Goal: Transaction & Acquisition: Purchase product/service

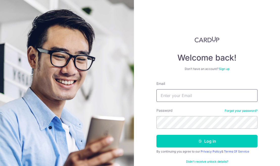
type input "[EMAIL_ADDRESS][DOMAIN_NAME]"
click at [208, 140] on button "Log in" at bounding box center [207, 141] width 101 height 13
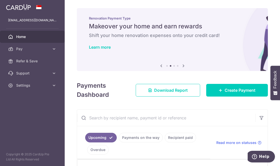
click at [98, 47] on link "Learn more" at bounding box center [100, 47] width 22 height 5
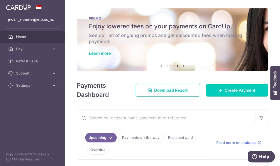
click at [98, 54] on link "Learn more" at bounding box center [100, 53] width 22 height 5
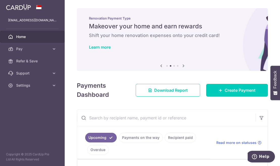
click at [235, 90] on span "Create Payment" at bounding box center [240, 90] width 31 height 6
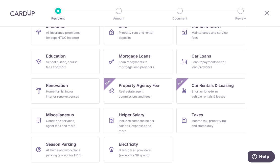
scroll to position [61, 0]
click at [55, 96] on div "Home furnishing or interior reno-expenses" at bounding box center [64, 94] width 36 height 10
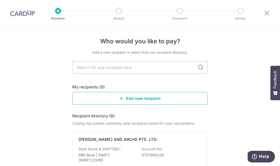
click at [142, 98] on link "Add new recipient" at bounding box center [140, 98] width 136 height 13
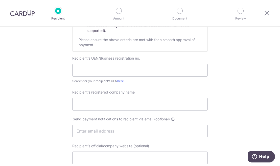
scroll to position [80, 0]
paste input "202003923G:"
type input "202003923G"
click at [108, 102] on input "Recipient’s registered company name" at bounding box center [140, 103] width 136 height 13
paste input "I PRO BUILD & DESIGN PTE LTD,"
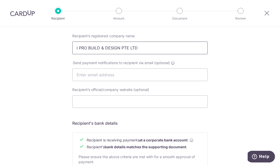
scroll to position [137, 0]
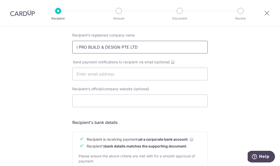
type input "I PRO BUILD & DESIGN PTE LTD"
click at [95, 73] on input "text" at bounding box center [140, 74] width 136 height 13
paste input "[EMAIL_ADDRESS][DOMAIN_NAME]"
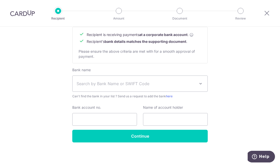
scroll to position [241, 0]
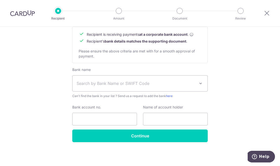
type input "[EMAIL_ADDRESS][DOMAIN_NAME]"
click at [198, 83] on span at bounding box center [201, 83] width 6 height 6
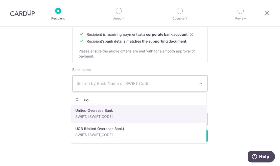
type input "uob"
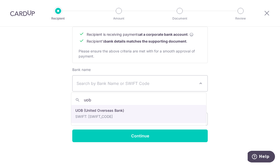
select select "18"
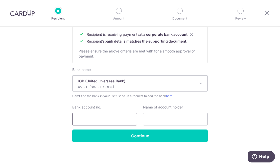
paste input "7013658041 o"
type input "7013658041"
click at [156, 119] on input "text" at bounding box center [175, 119] width 65 height 13
paste input ": I PRO BUILD & DESIGN PTE LTD"
click at [147, 119] on input ": I PRO BUILD & DESIGN PTE LTD" at bounding box center [175, 119] width 65 height 13
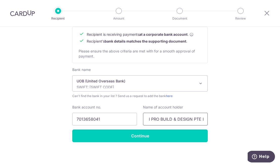
scroll to position [0, 0]
click at [149, 118] on input ": I PRO BUILD & DESIGN PTE LTD" at bounding box center [175, 119] width 65 height 13
type input "I PRO BUILD & DESIGN PTE LTD"
click at [139, 135] on input "Continue" at bounding box center [140, 135] width 136 height 13
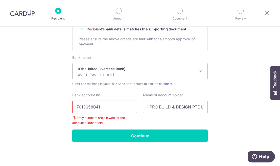
click at [126, 107] on input "7013658041" at bounding box center [104, 106] width 65 height 13
type input "7013658041"
click at [141, 136] on input "Continue" at bounding box center [140, 135] width 136 height 13
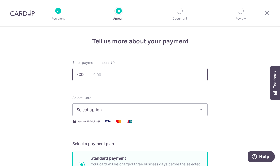
click at [96, 72] on input "text" at bounding box center [140, 74] width 136 height 13
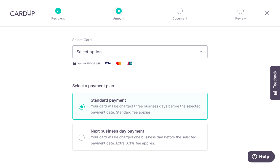
scroll to position [58, 0]
click at [199, 53] on icon "button" at bounding box center [201, 51] width 5 height 5
type input "1,000.00"
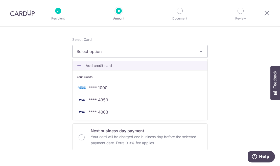
click at [98, 65] on span "Add credit card" at bounding box center [145, 65] width 118 height 5
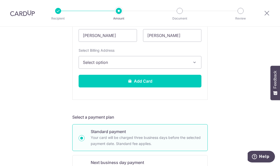
scroll to position [159, 0]
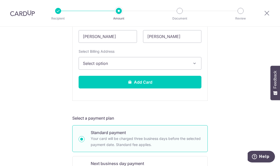
click at [192, 63] on icon "button" at bounding box center [194, 63] width 5 height 5
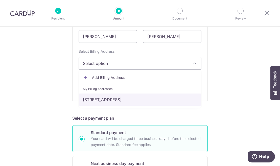
click at [156, 98] on link "[STREET_ADDRESS]" at bounding box center [140, 99] width 123 height 12
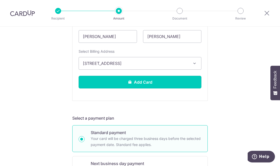
click at [131, 82] on icon at bounding box center [130, 82] width 4 height 4
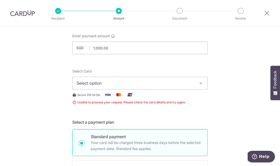
scroll to position [27, 0]
click at [114, 82] on span "Select option" at bounding box center [136, 82] width 118 height 6
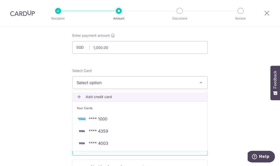
click at [98, 96] on span "Add credit card" at bounding box center [145, 96] width 118 height 5
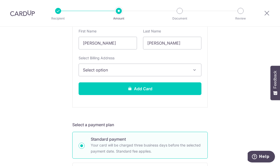
scroll to position [153, 0]
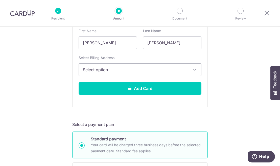
click at [97, 68] on span "Select option" at bounding box center [135, 70] width 105 height 6
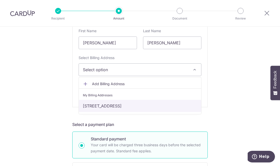
click at [146, 103] on link "[STREET_ADDRESS]" at bounding box center [140, 106] width 123 height 12
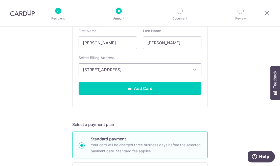
click at [131, 87] on button "Add Card" at bounding box center [140, 88] width 123 height 13
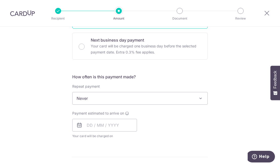
scroll to position [155, 0]
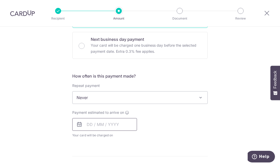
click at [88, 123] on input "text" at bounding box center [104, 124] width 65 height 13
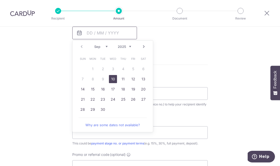
scroll to position [247, 0]
click at [111, 77] on link "10" at bounding box center [113, 78] width 8 height 8
type input "[DATE]"
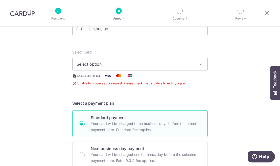
scroll to position [44, 0]
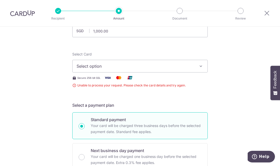
click at [199, 66] on icon "button" at bounding box center [201, 66] width 5 height 5
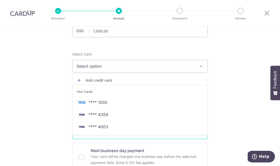
click at [99, 102] on span "**** 1000" at bounding box center [98, 102] width 19 height 6
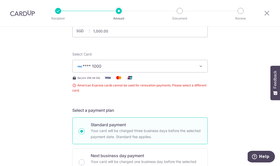
click at [199, 66] on icon "button" at bounding box center [201, 66] width 5 height 5
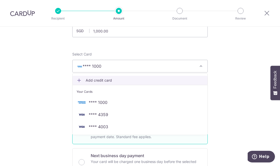
click at [96, 79] on span "Add credit card" at bounding box center [145, 80] width 118 height 5
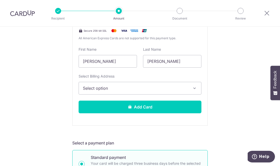
scroll to position [135, 0]
click at [93, 87] on span "Select option" at bounding box center [135, 88] width 105 height 6
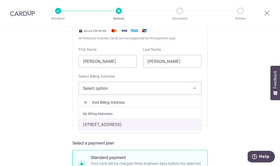
click at [111, 124] on link "408, #23-207 , Sin Ming Avenue , Singapore, Singapore, Singapore-570408" at bounding box center [140, 124] width 123 height 12
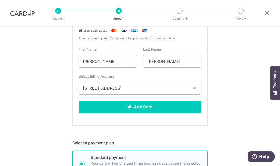
click at [133, 107] on button "Add Card" at bounding box center [140, 106] width 123 height 13
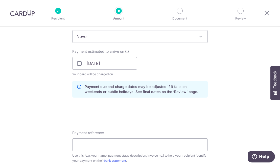
scroll to position [211, 0]
click at [106, 65] on input "[DATE]" at bounding box center [104, 63] width 65 height 13
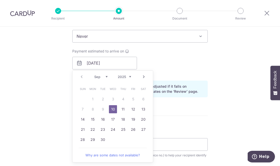
click at [109, 108] on link "10" at bounding box center [113, 109] width 8 height 8
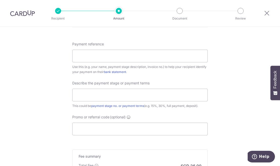
scroll to position [299, 0]
click at [126, 57] on input "Payment reference" at bounding box center [140, 56] width 136 height 13
paste input "Quotation No : IPBD250059"
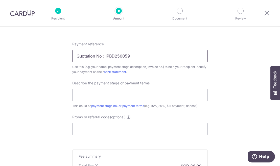
type input "Quotation No : IPBD250059"
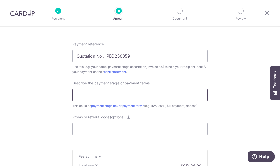
click at [82, 90] on input "text" at bounding box center [140, 95] width 136 height 13
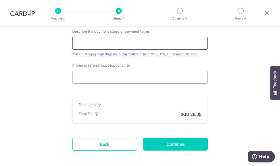
scroll to position [351, 0]
type input "full payment"
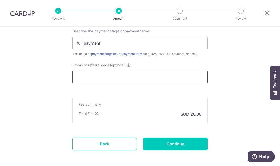
click at [86, 75] on input "Promo or referral code (optional)" at bounding box center [140, 77] width 136 height 13
paste input "code RENO25ONE"
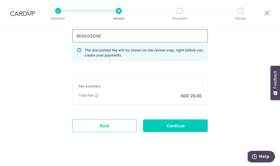
scroll to position [396, 0]
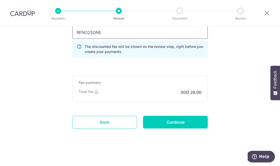
type input "RENO25ONE"
click at [175, 122] on input "Continue" at bounding box center [175, 122] width 65 height 13
type input "Create Schedule"
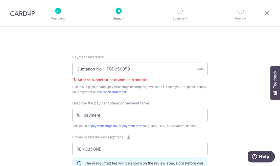
scroll to position [286, 0]
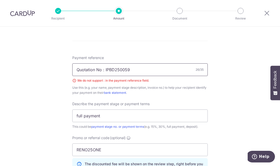
click at [104, 69] on input "Quotation No : IPBD250059" at bounding box center [140, 69] width 136 height 13
type input "IPBD250059"
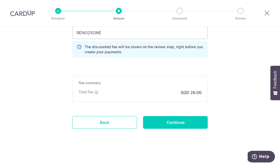
scroll to position [403, 0]
click at [176, 122] on input "Continue" at bounding box center [175, 122] width 65 height 13
type input "Create Schedule"
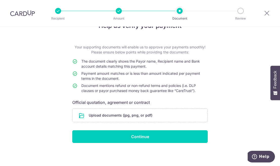
scroll to position [16, 0]
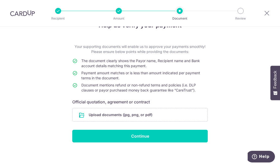
click at [143, 115] on input "file" at bounding box center [140, 114] width 135 height 13
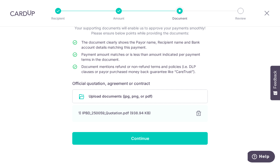
scroll to position [37, 0]
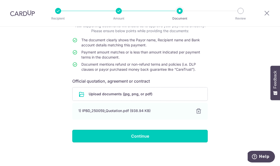
click at [133, 136] on input "Continue" at bounding box center [140, 136] width 136 height 13
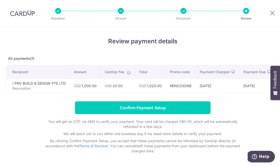
click at [143, 111] on input "Confirm Payment Setup" at bounding box center [143, 107] width 136 height 13
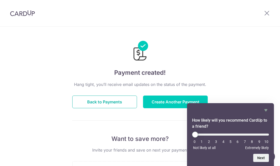
click at [98, 103] on button "Back to Payments" at bounding box center [104, 101] width 65 height 13
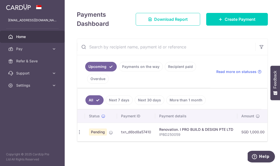
scroll to position [0, 3]
